Goal: Transaction & Acquisition: Purchase product/service

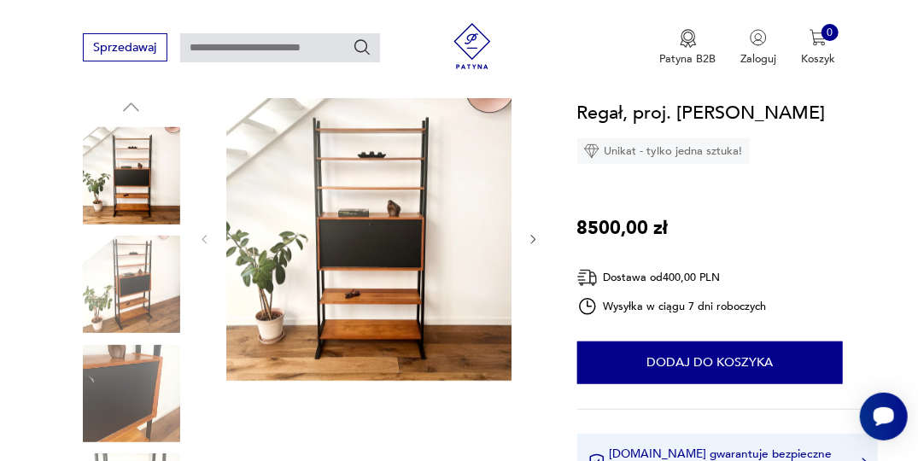
click at [536, 243] on icon "button" at bounding box center [533, 239] width 13 height 13
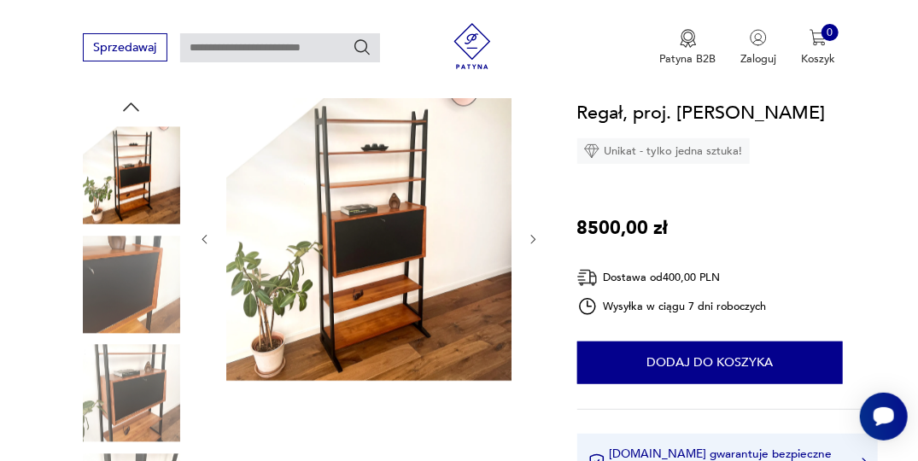
click at [536, 243] on icon "button" at bounding box center [533, 239] width 13 height 13
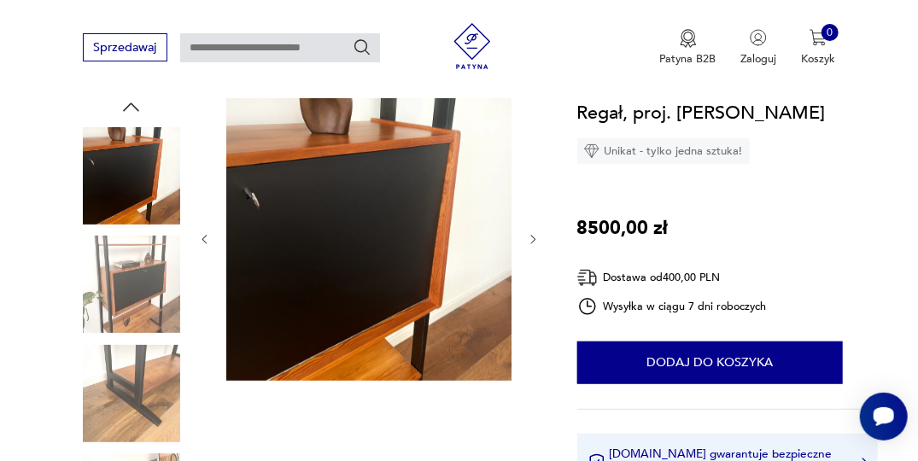
click at [536, 243] on icon "button" at bounding box center [533, 239] width 13 height 13
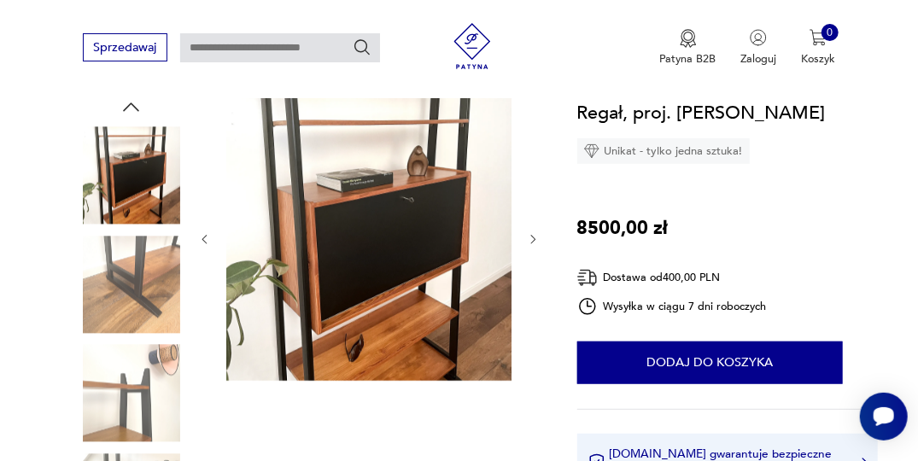
click at [536, 243] on icon "button" at bounding box center [533, 239] width 13 height 13
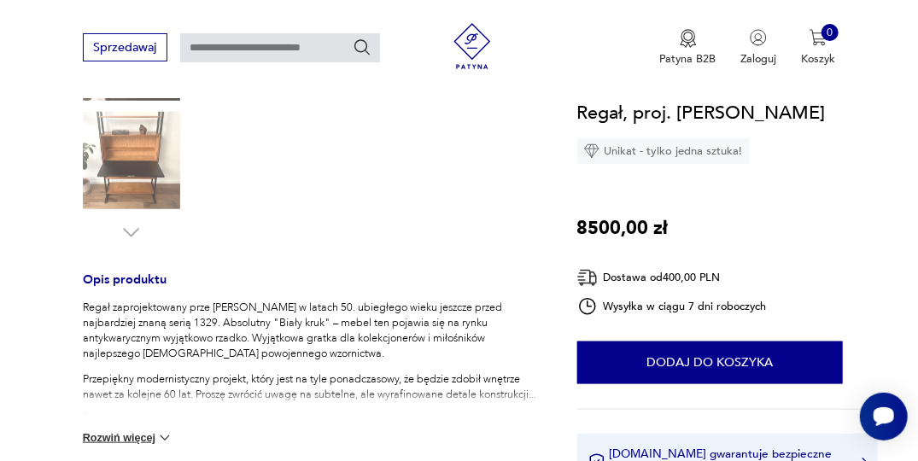
scroll to position [598, 0]
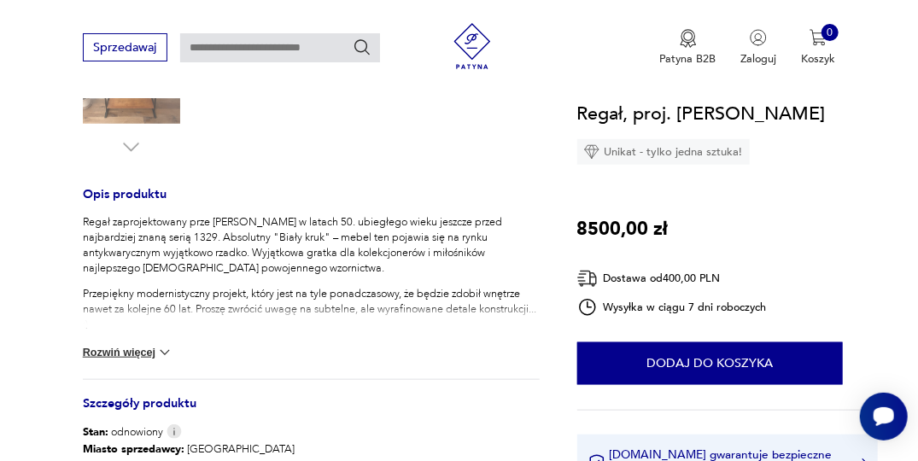
click at [112, 349] on button "Rozwiń więcej" at bounding box center [128, 352] width 91 height 17
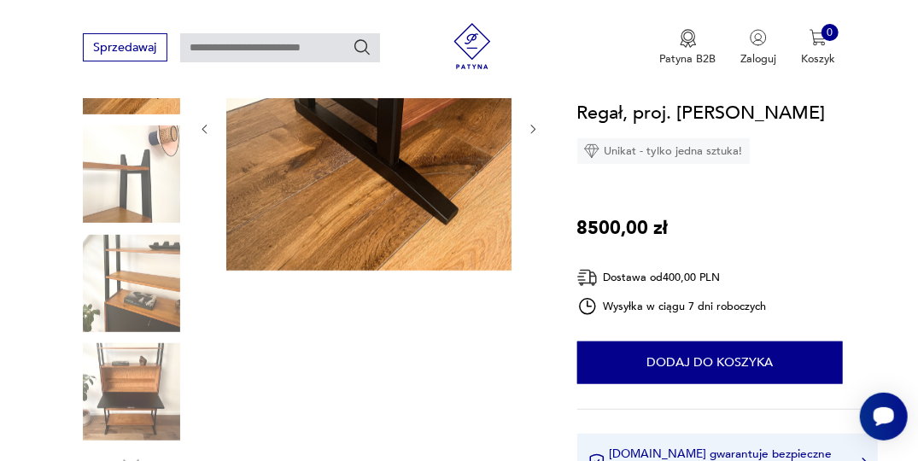
scroll to position [256, 0]
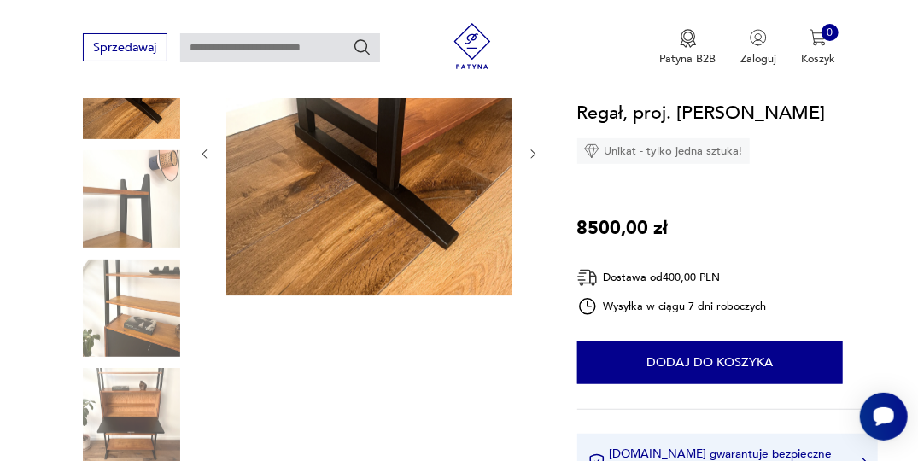
drag, startPoint x: 858, startPoint y: 109, endPoint x: 579, endPoint y: 120, distance: 278.7
click at [579, 120] on div "Regał, proj. [PERSON_NAME] Unikat - tylko jedna sztuka! 8500,00 zł Dostawa od 4…" at bounding box center [728, 323] width 302 height 451
